Goal: Entertainment & Leisure: Browse casually

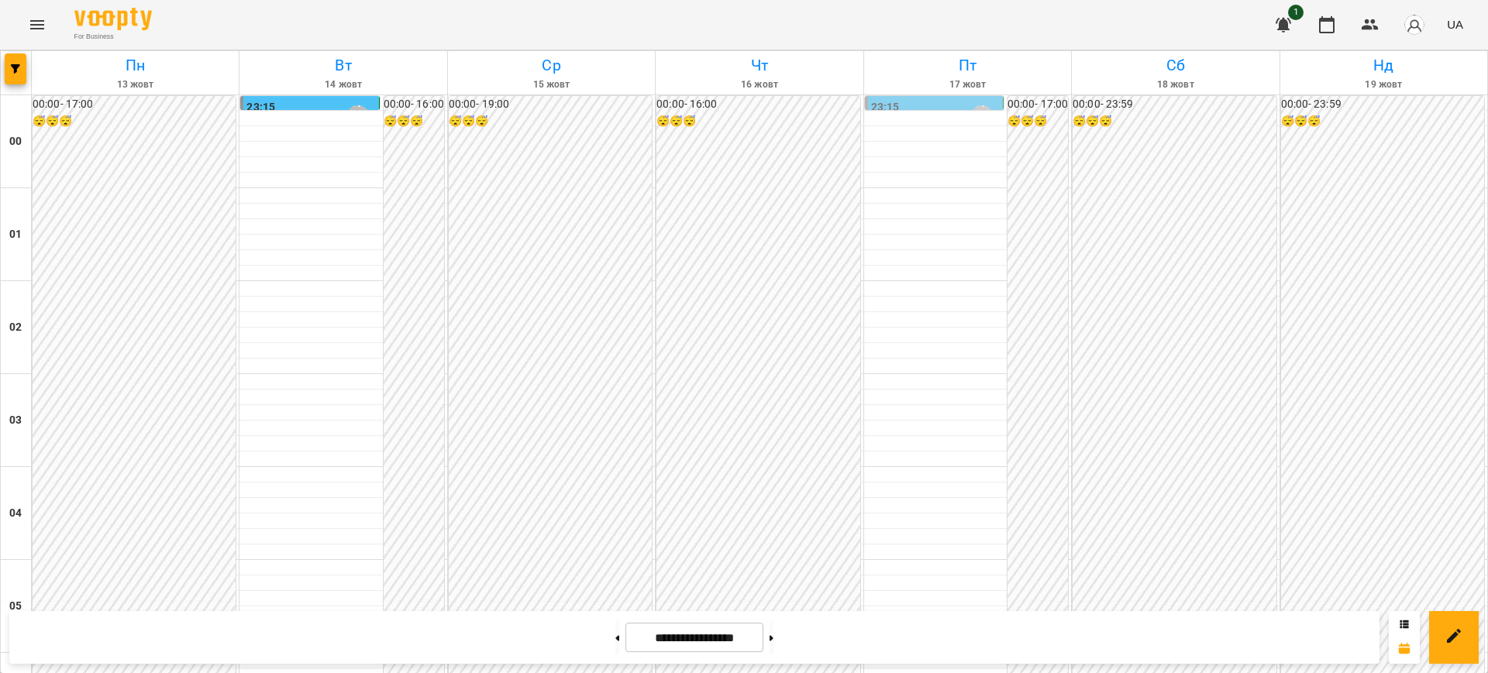
scroll to position [1433, 0]
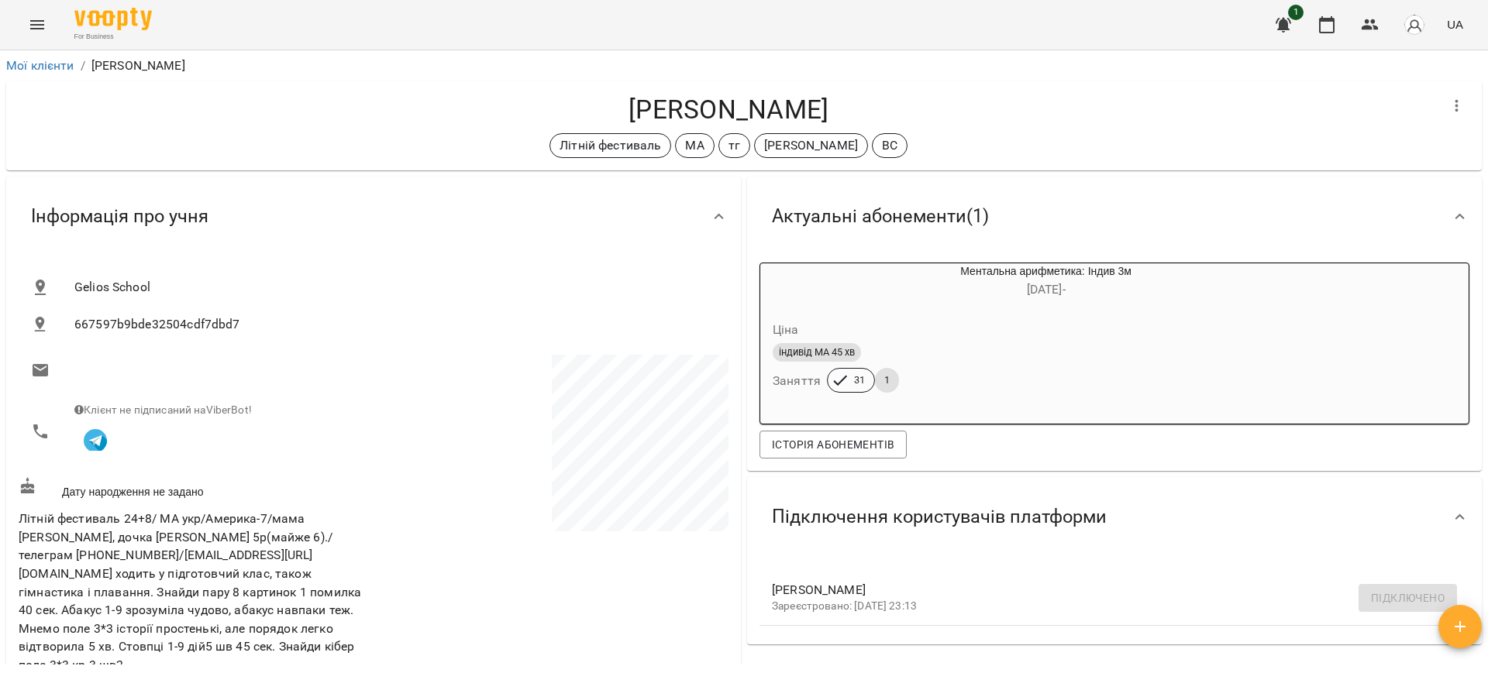
click at [43, 23] on icon "Menu" at bounding box center [37, 24] width 19 height 19
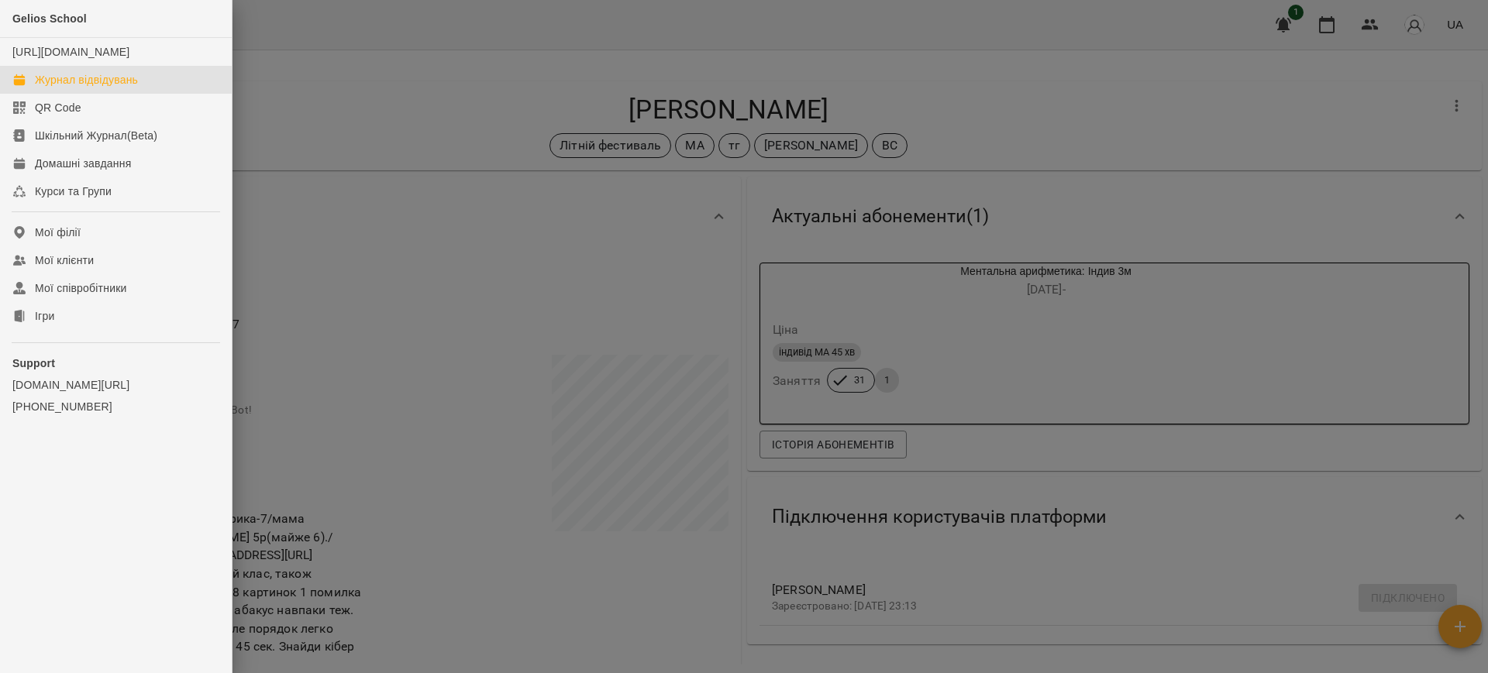
click at [63, 88] on div "Журнал відвідувань" at bounding box center [86, 79] width 103 height 15
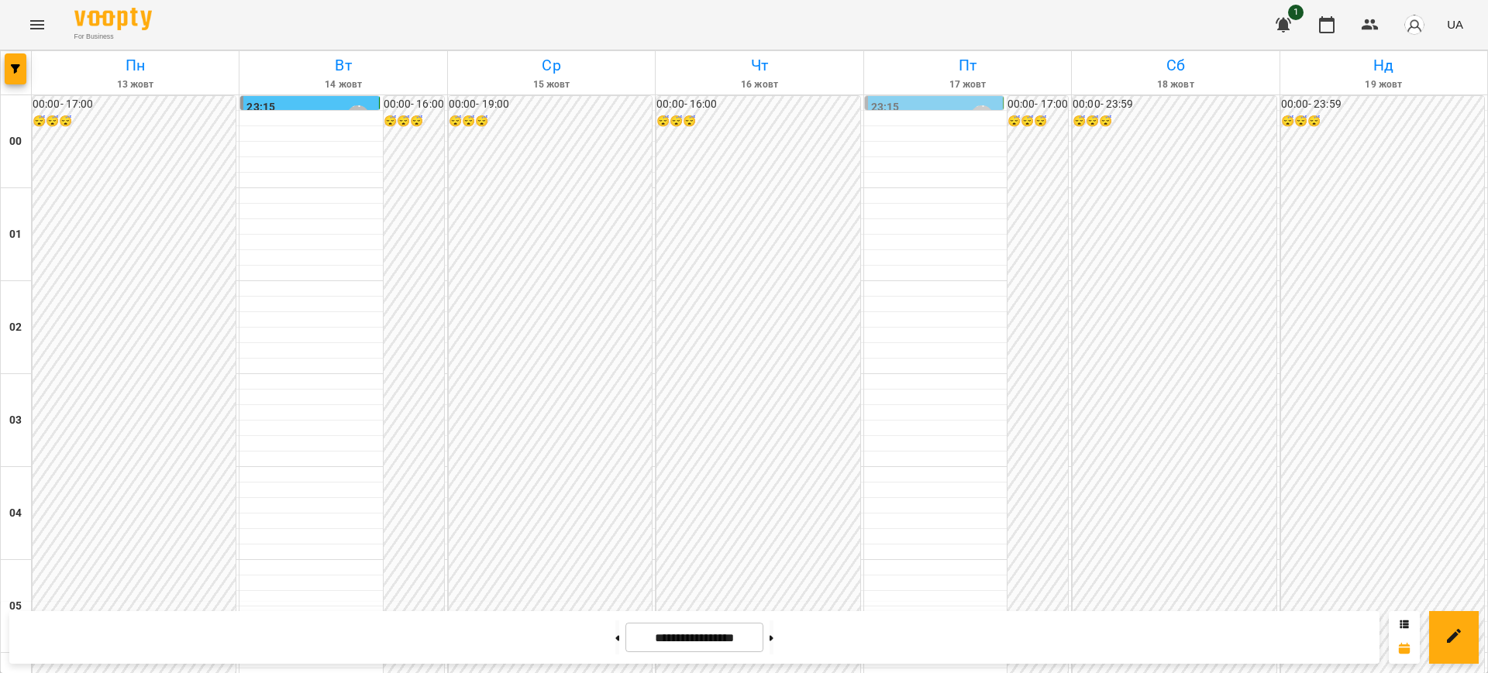
scroll to position [1142, 0]
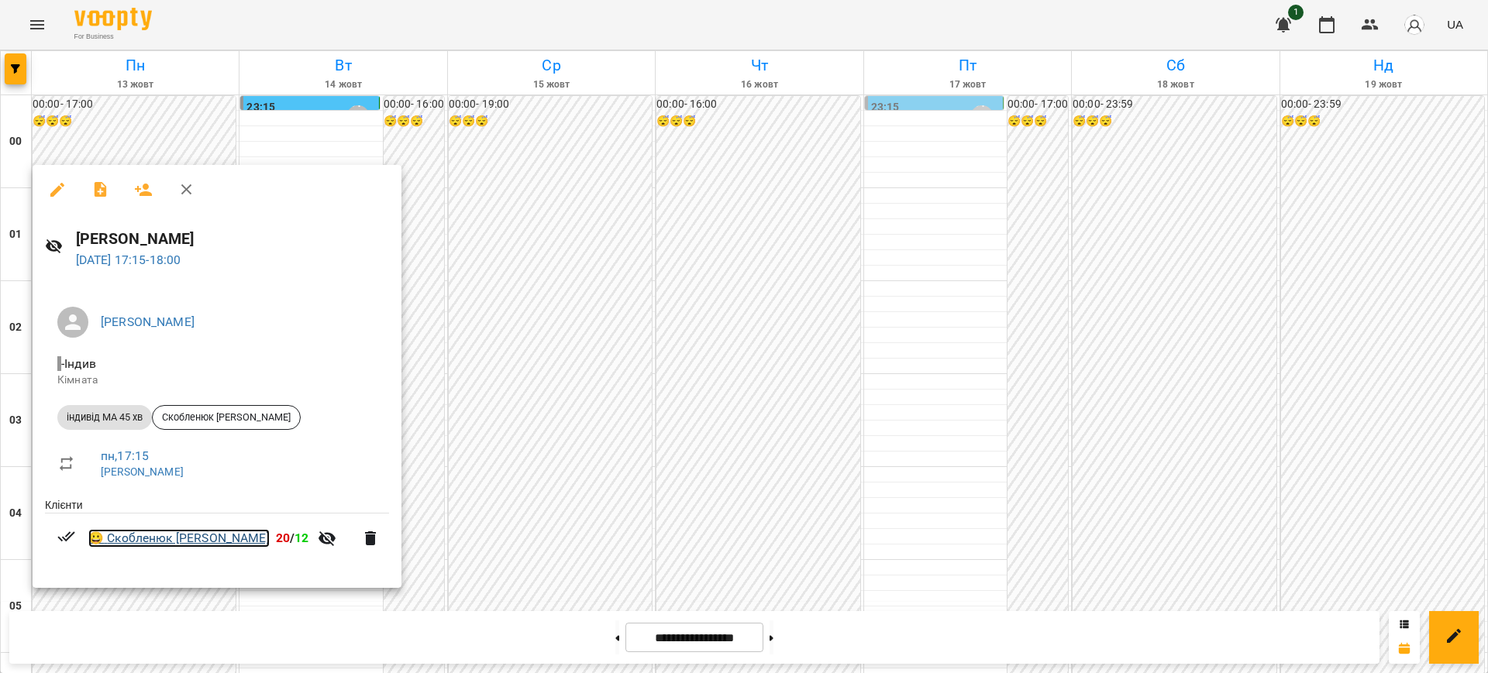
click at [202, 537] on link "😀 Скобленюк Анна-Марія" at bounding box center [178, 538] width 181 height 19
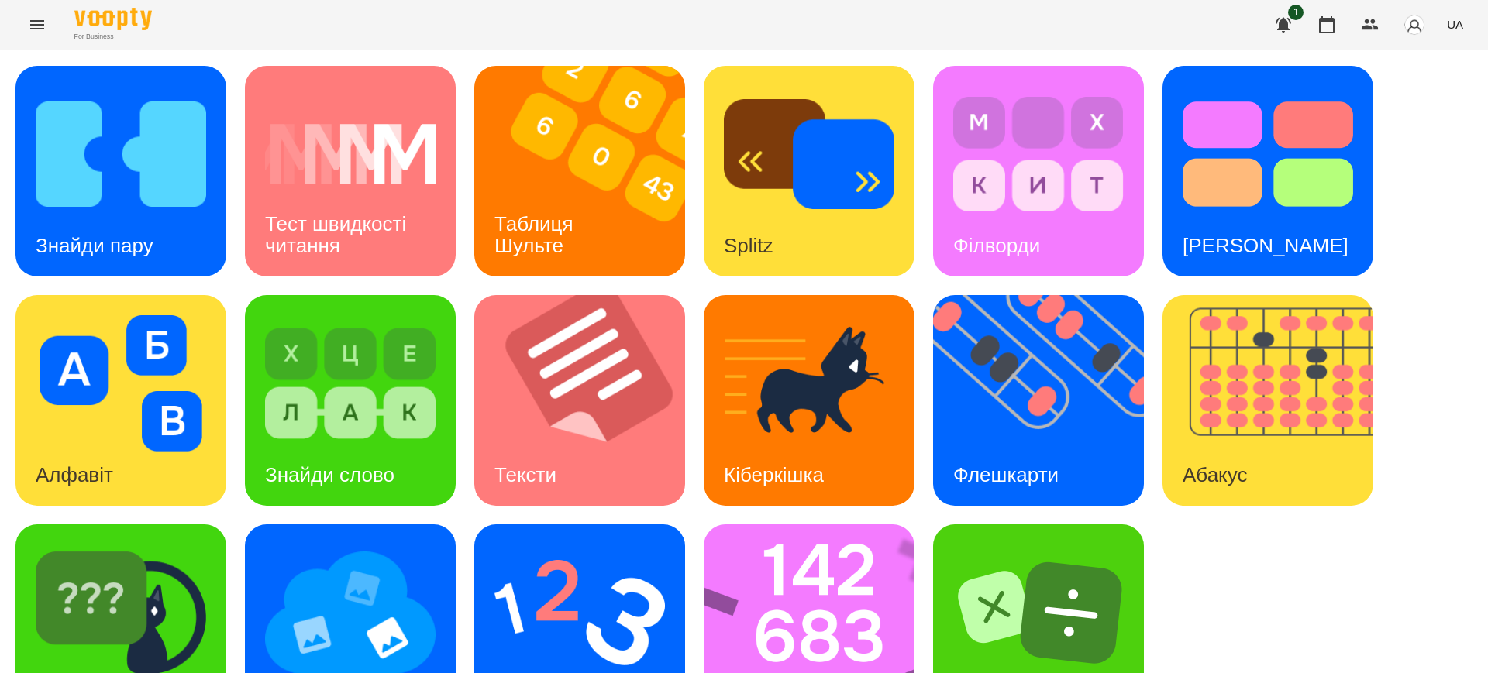
scroll to position [77, 0]
click at [773, 586] on img at bounding box center [819, 630] width 231 height 211
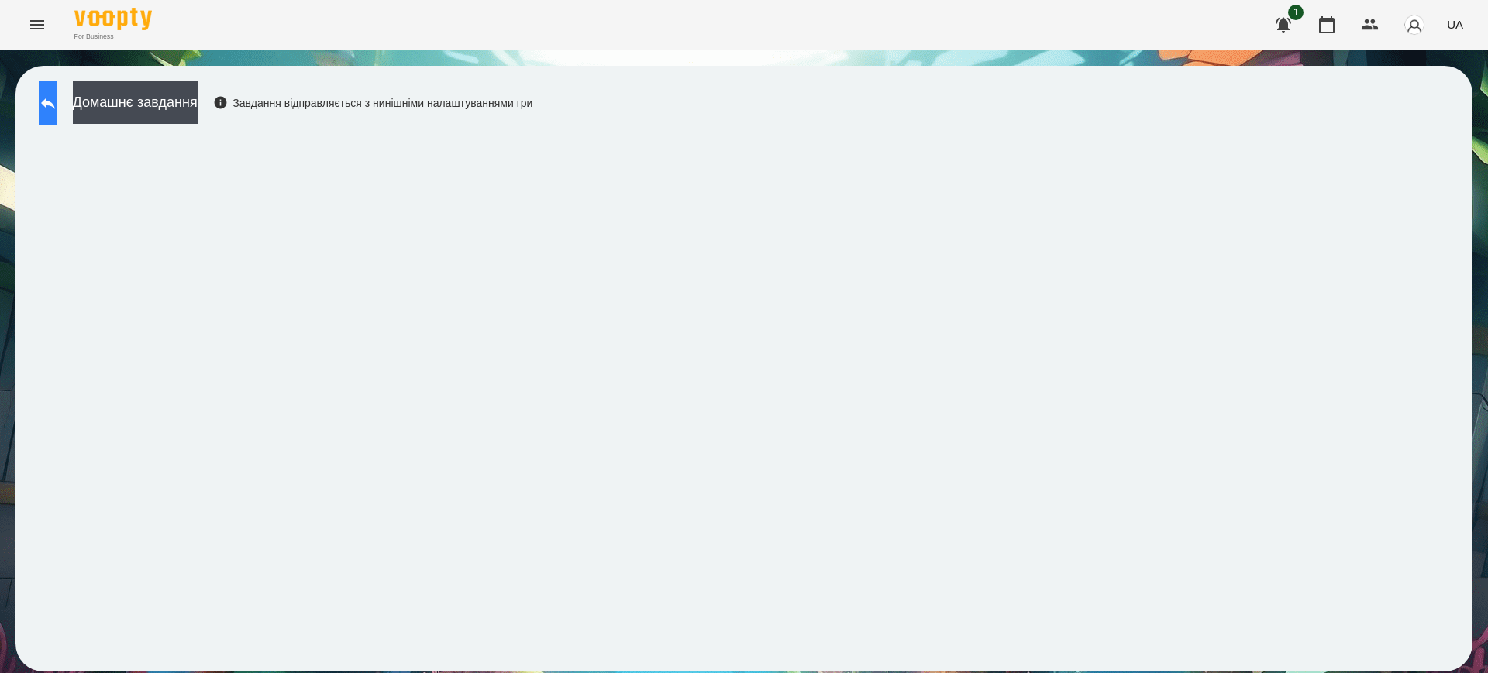
click at [55, 111] on icon at bounding box center [48, 103] width 19 height 19
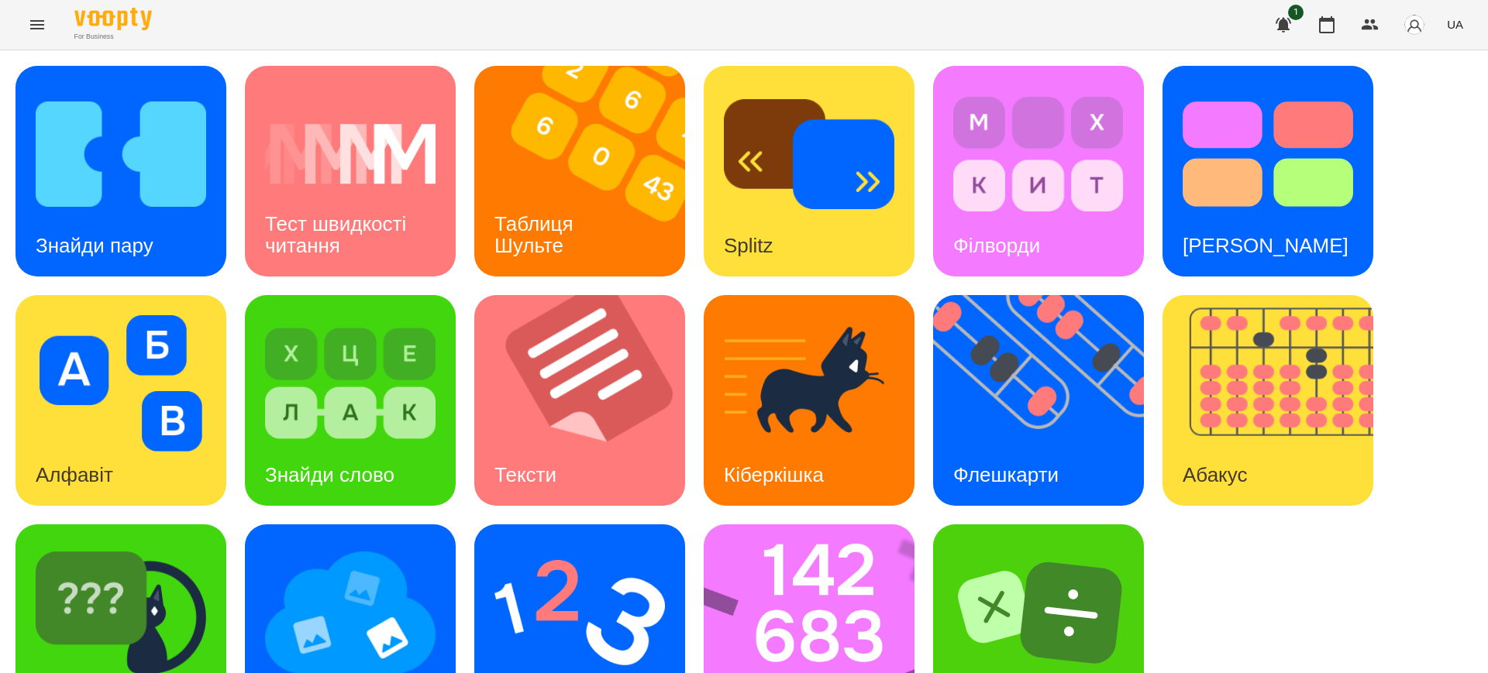
scroll to position [77, 0]
click at [558, 558] on img at bounding box center [579, 613] width 170 height 136
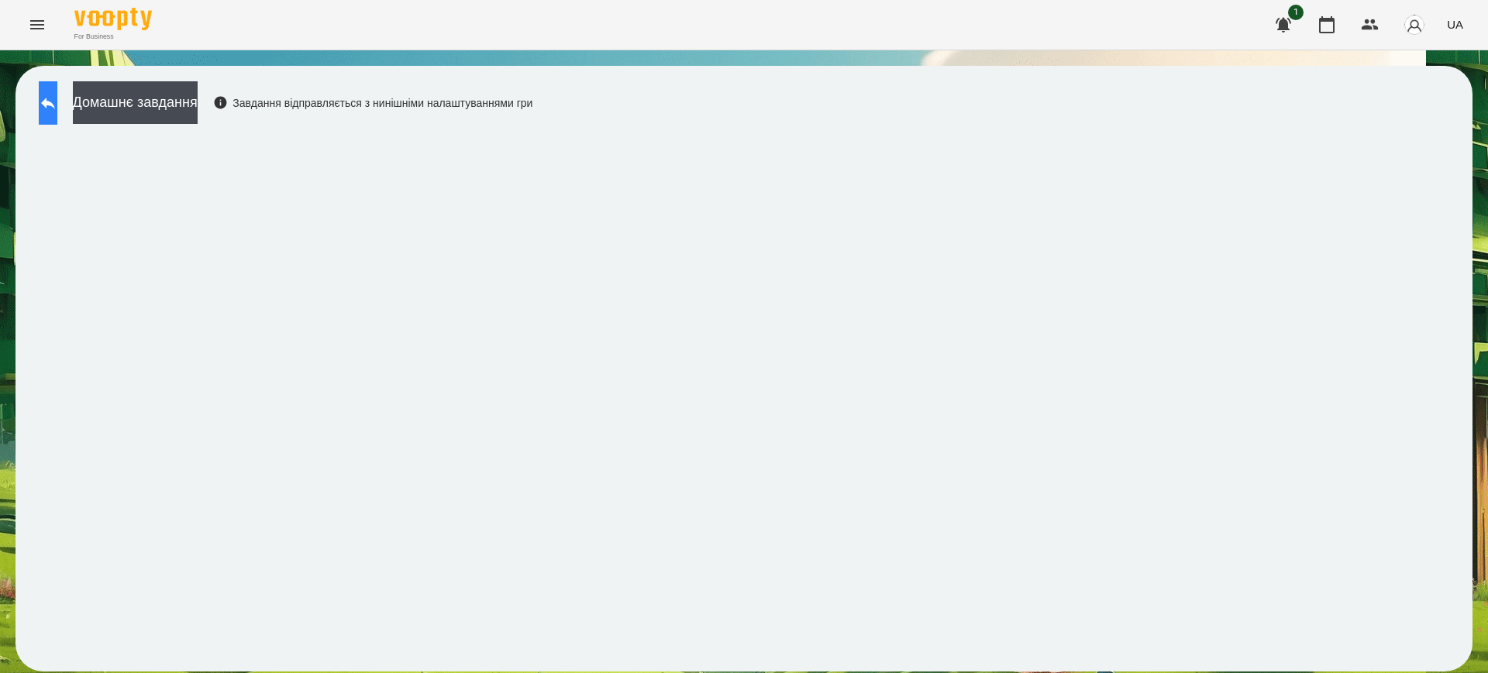
click at [57, 106] on icon at bounding box center [48, 103] width 19 height 19
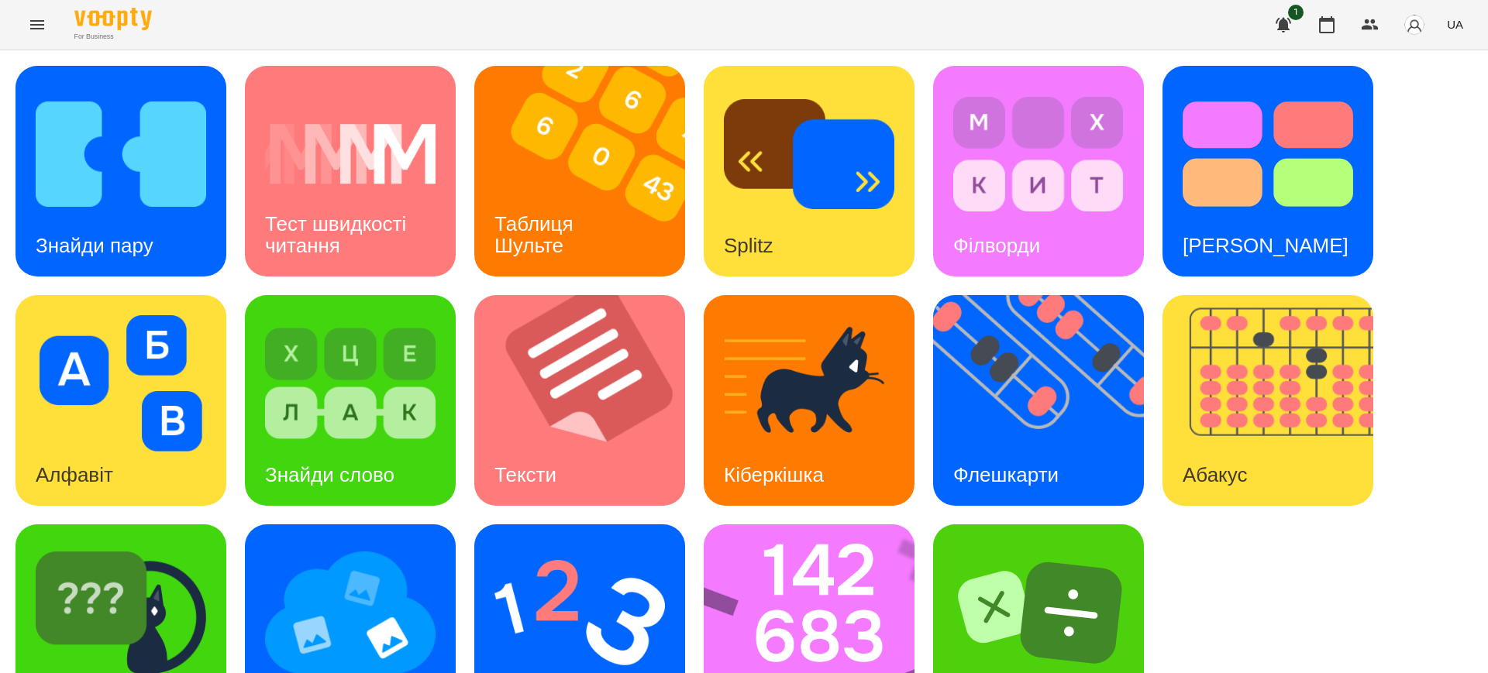
scroll to position [77, 0]
click at [771, 566] on img at bounding box center [819, 630] width 231 height 211
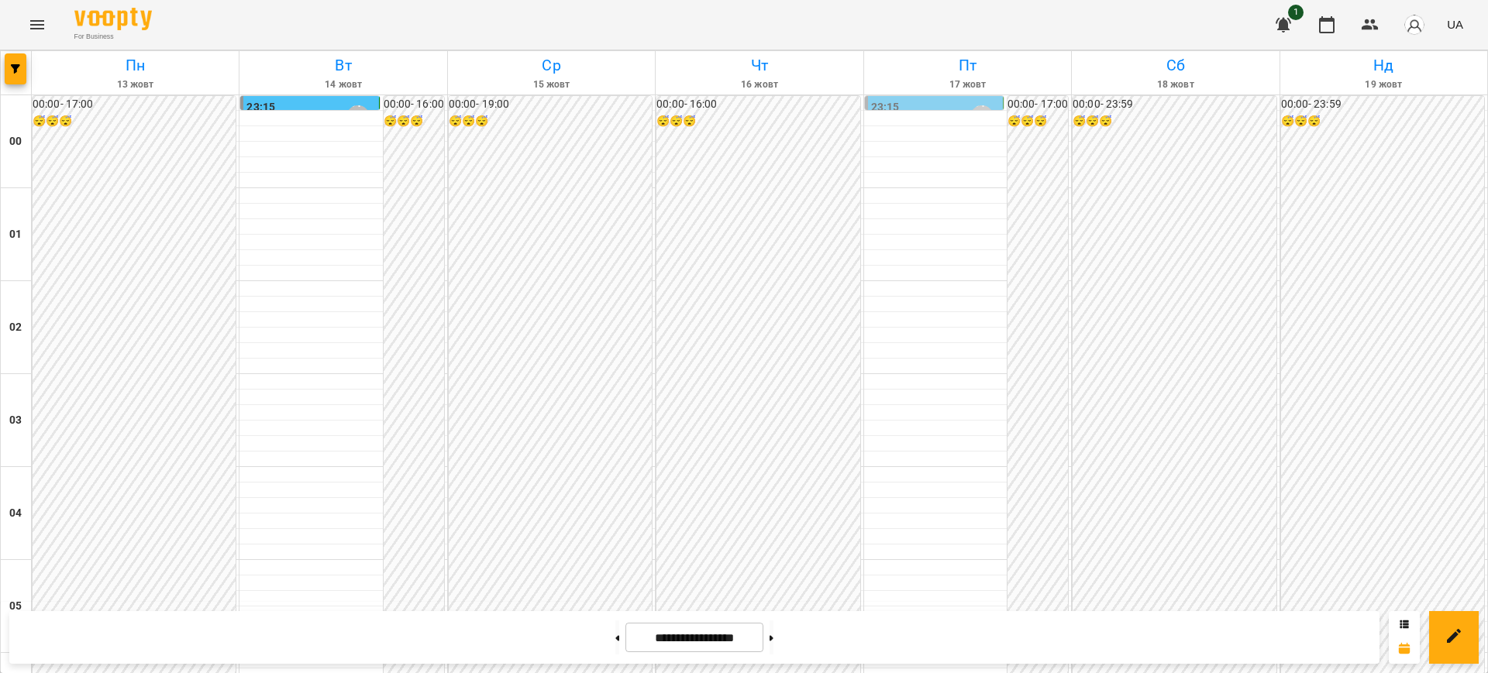
scroll to position [1433, 0]
